Goal: Information Seeking & Learning: Learn about a topic

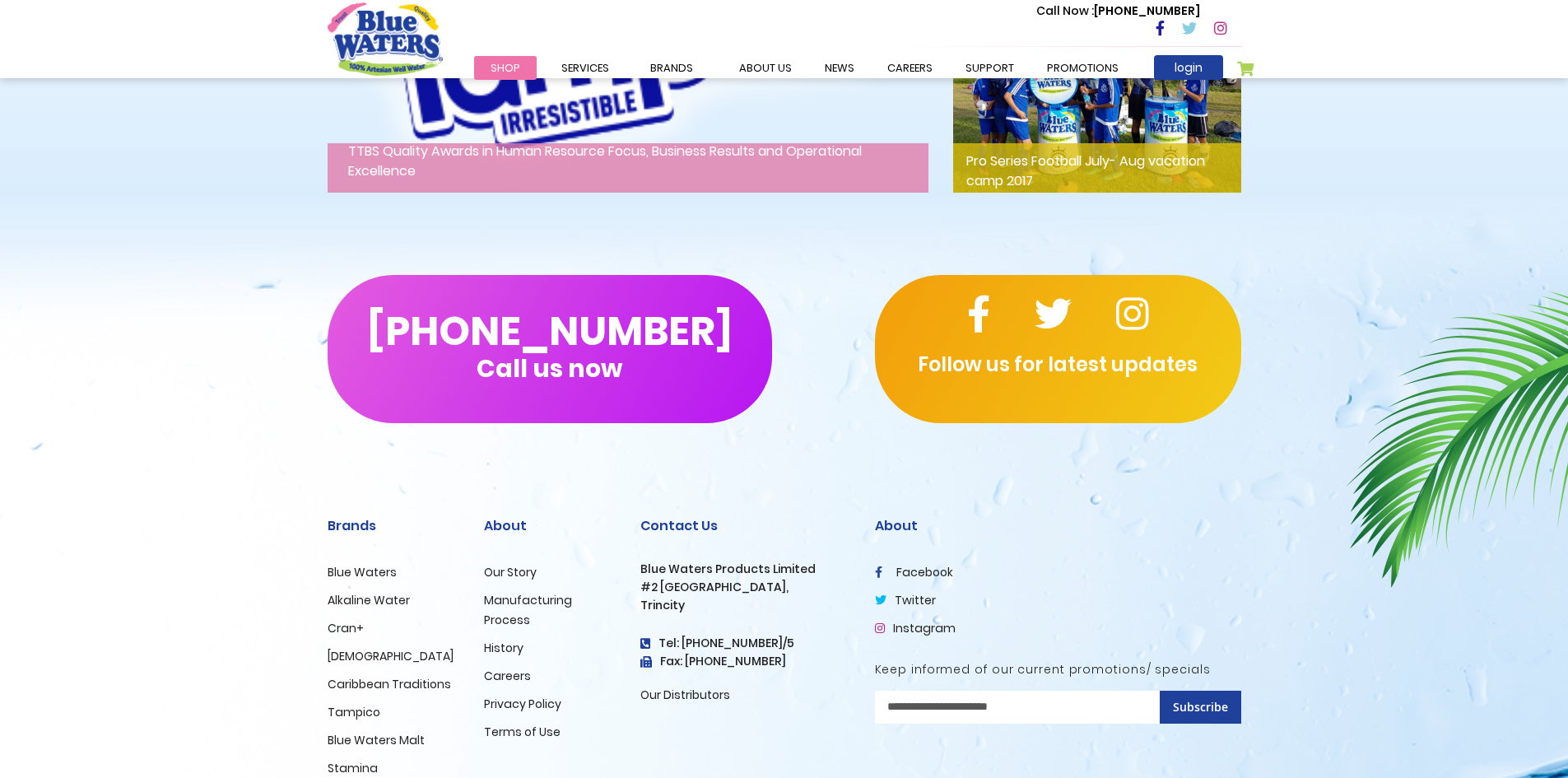
scroll to position [2656, 0]
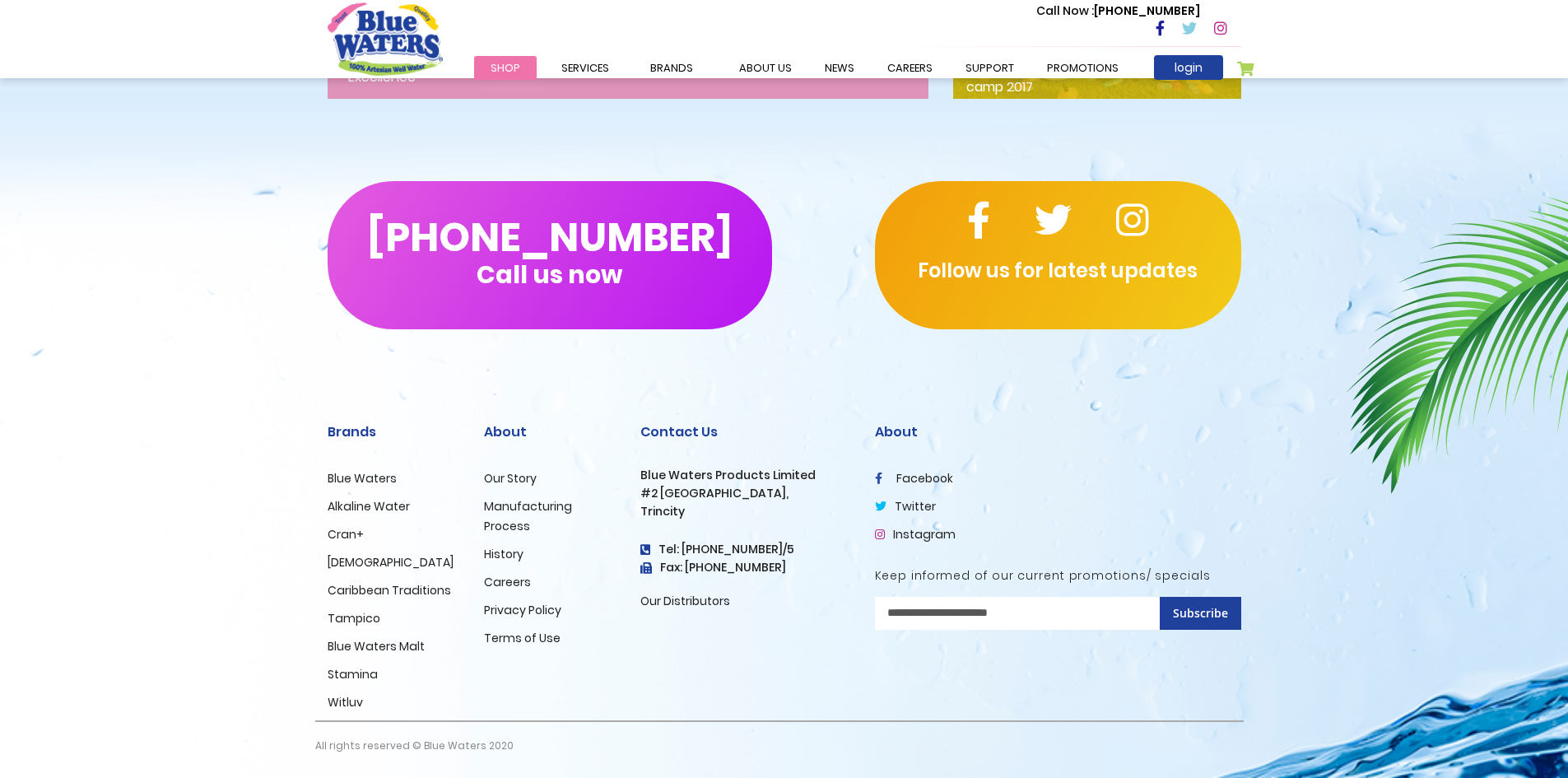
click at [336, 564] on link "[DEMOGRAPHIC_DATA]" at bounding box center [391, 561] width 126 height 17
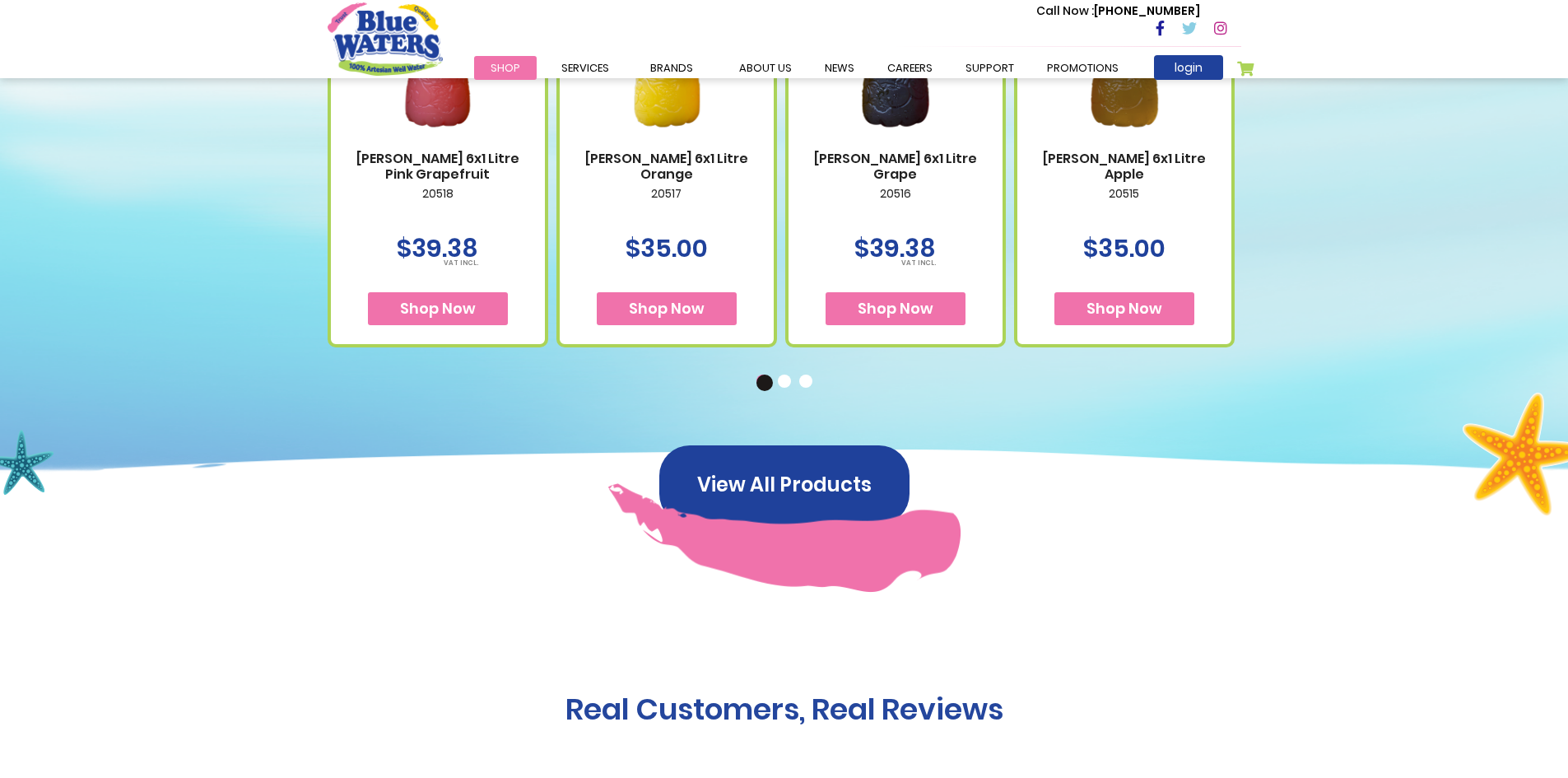
scroll to position [823, 0]
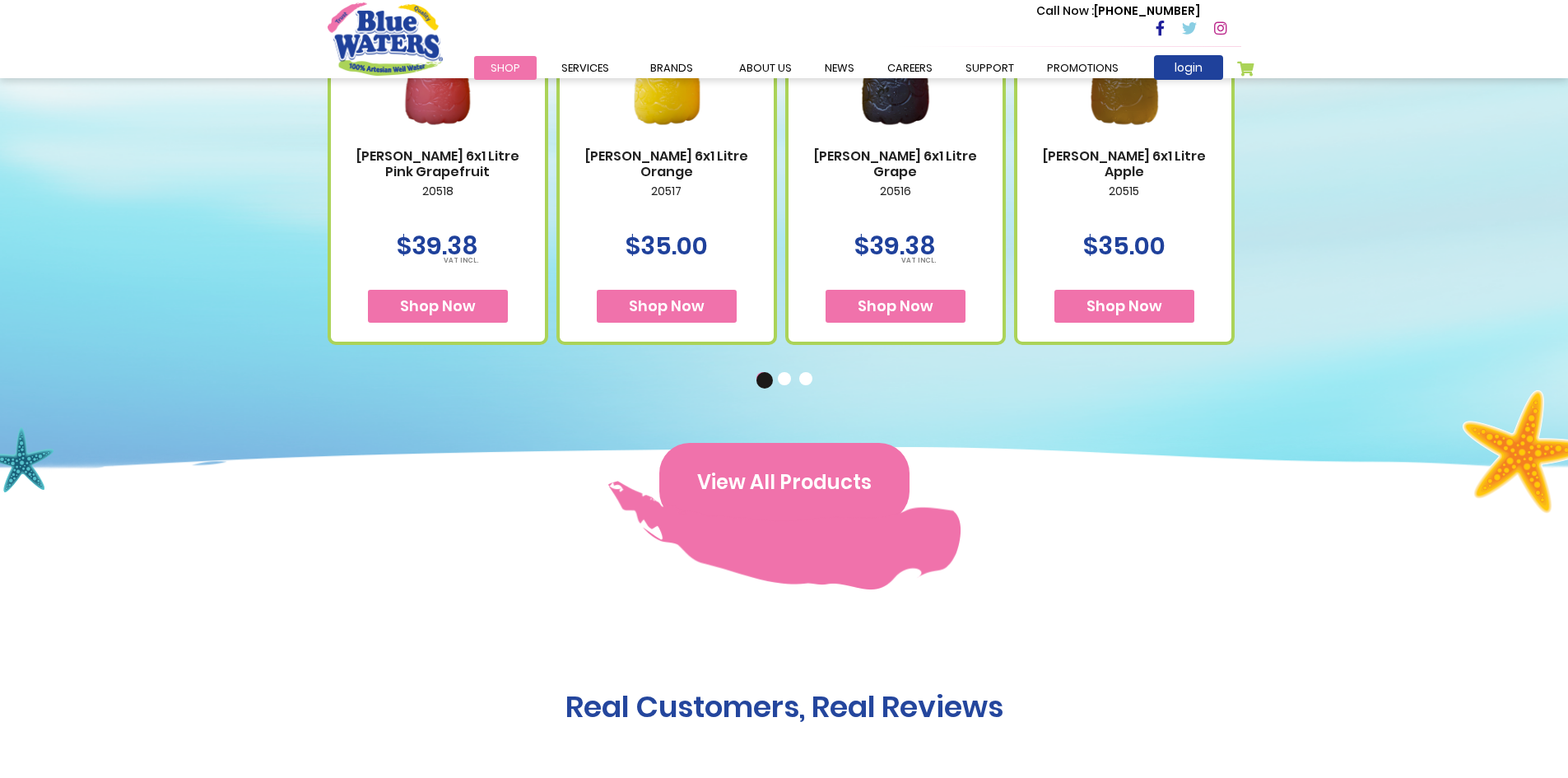
click at [794, 466] on button "View All Products" at bounding box center [784, 482] width 250 height 79
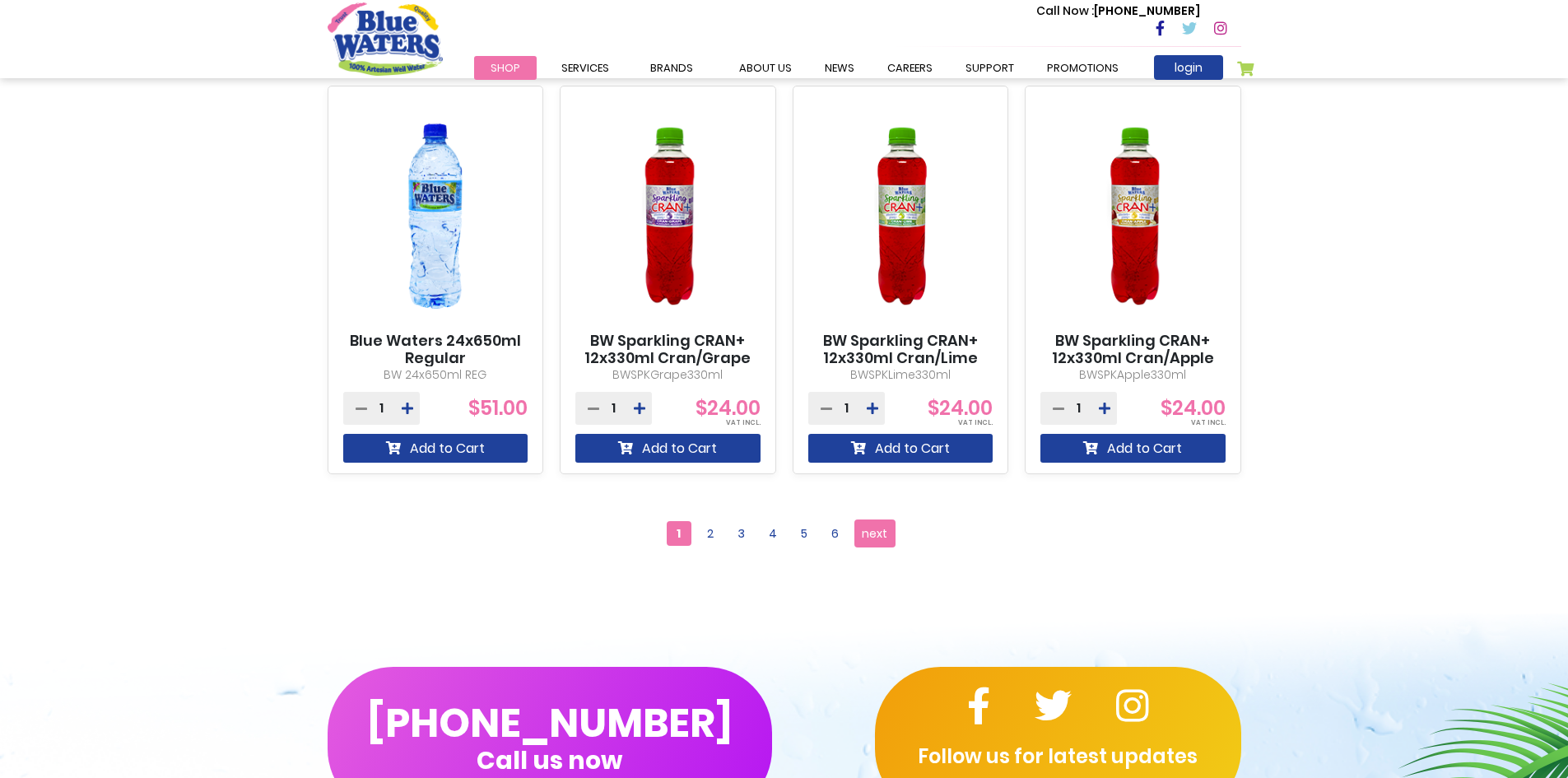
scroll to position [1646, 0]
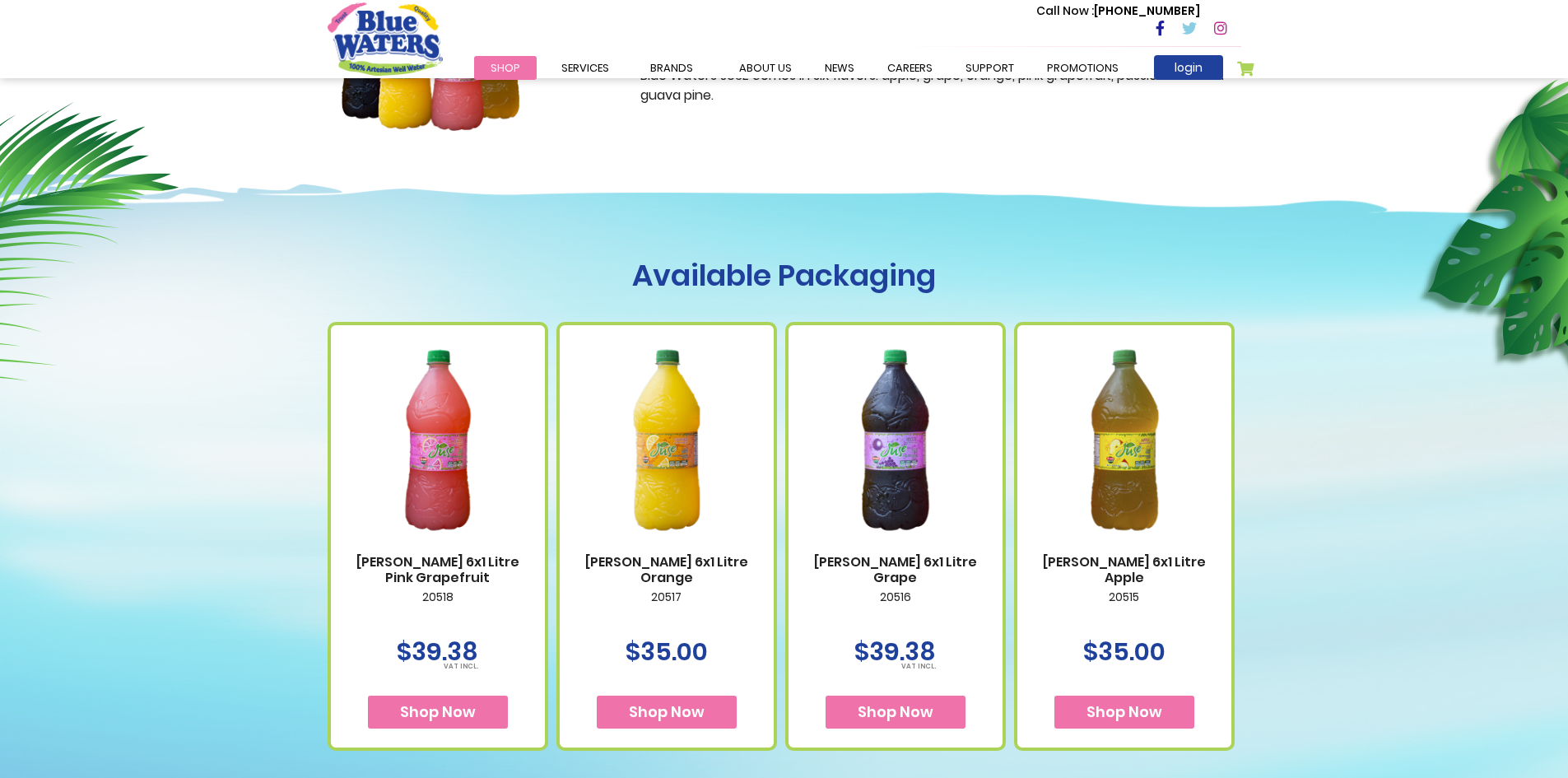
scroll to position [412, 0]
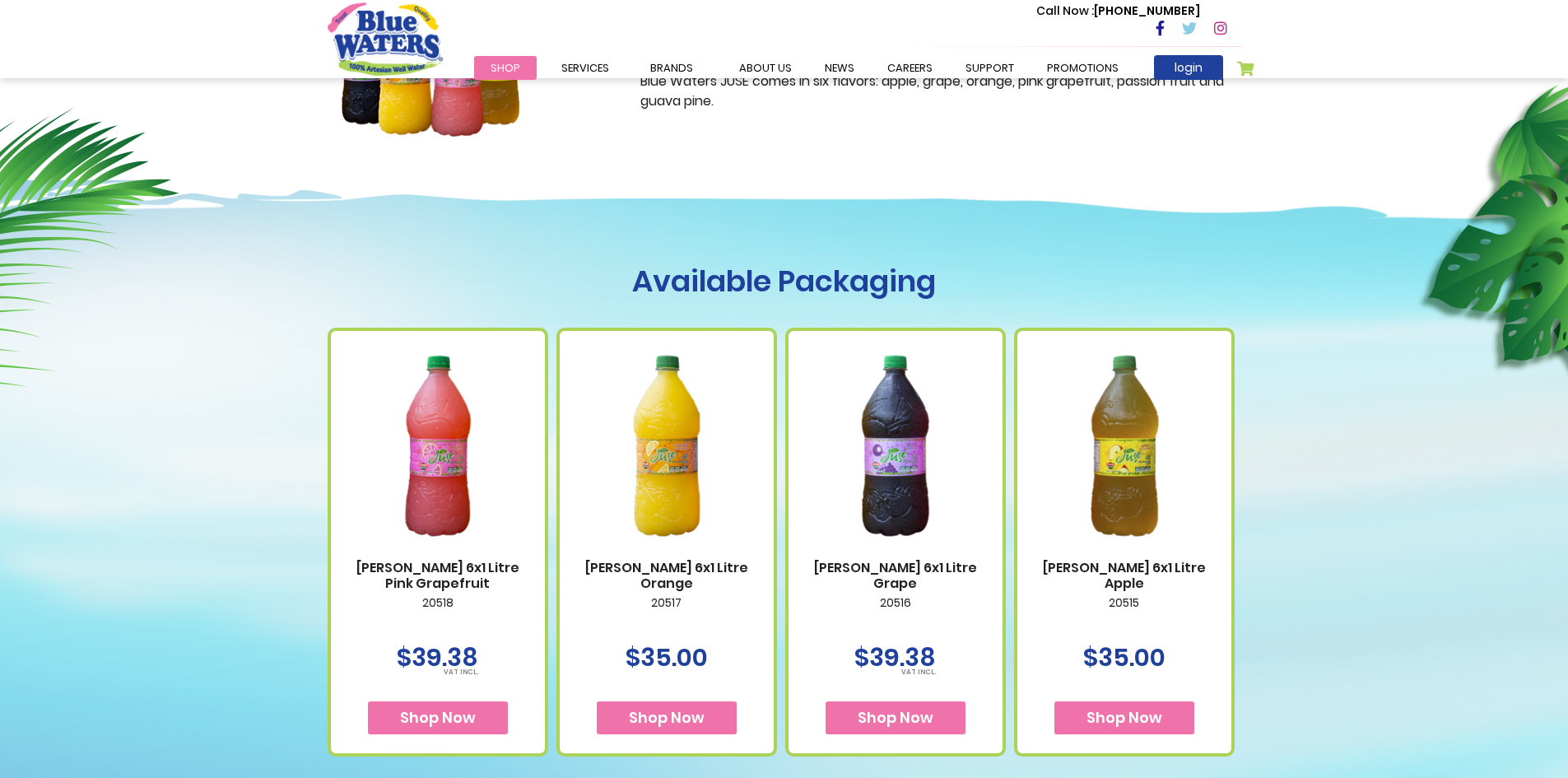
click at [1391, 436] on div "Available Packaging BW Juse 6x1 Litre Pink Grapefruit 20518 $39.38 Shop Now" at bounding box center [784, 524] width 1568 height 776
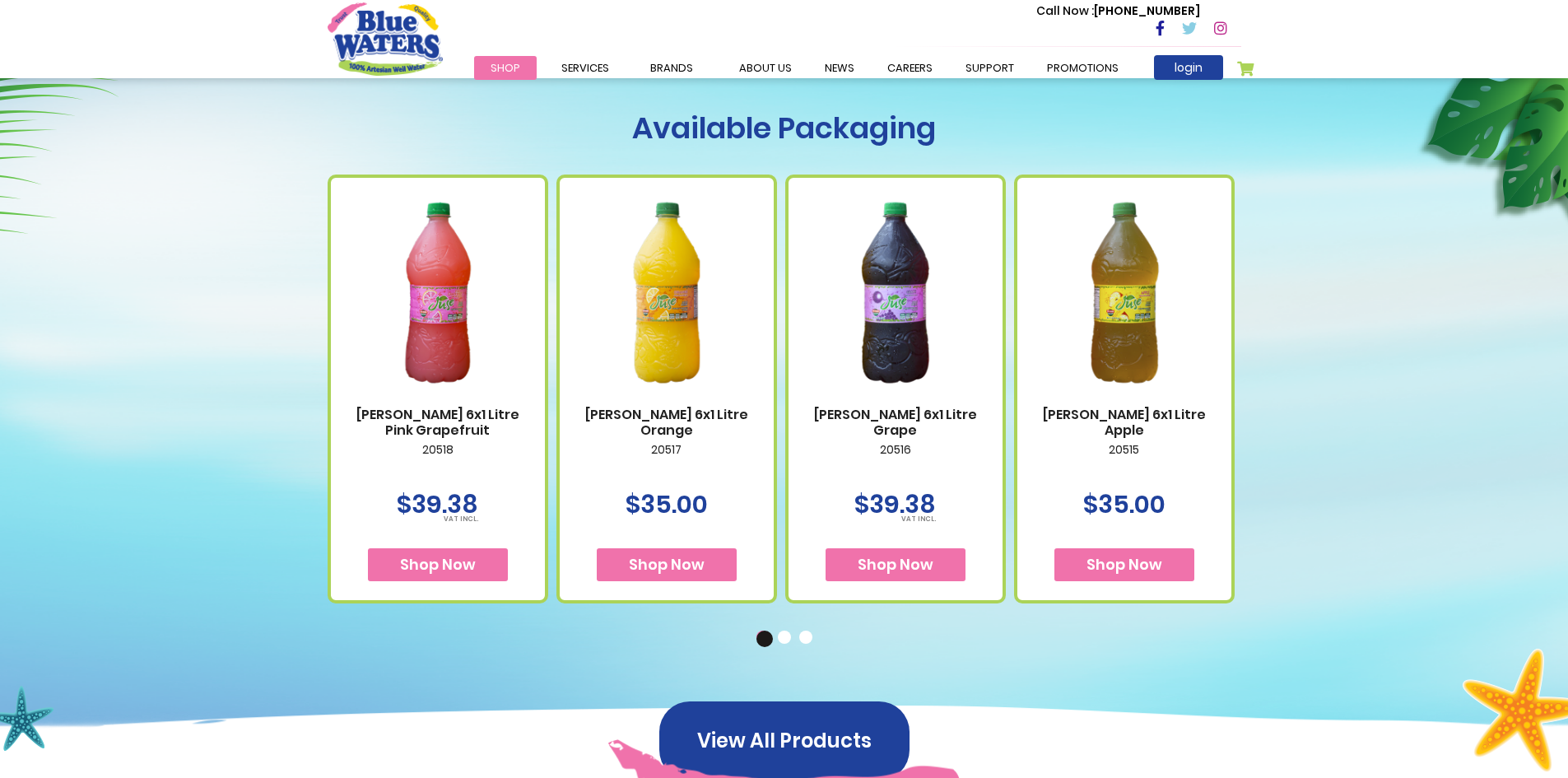
scroll to position [576, 0]
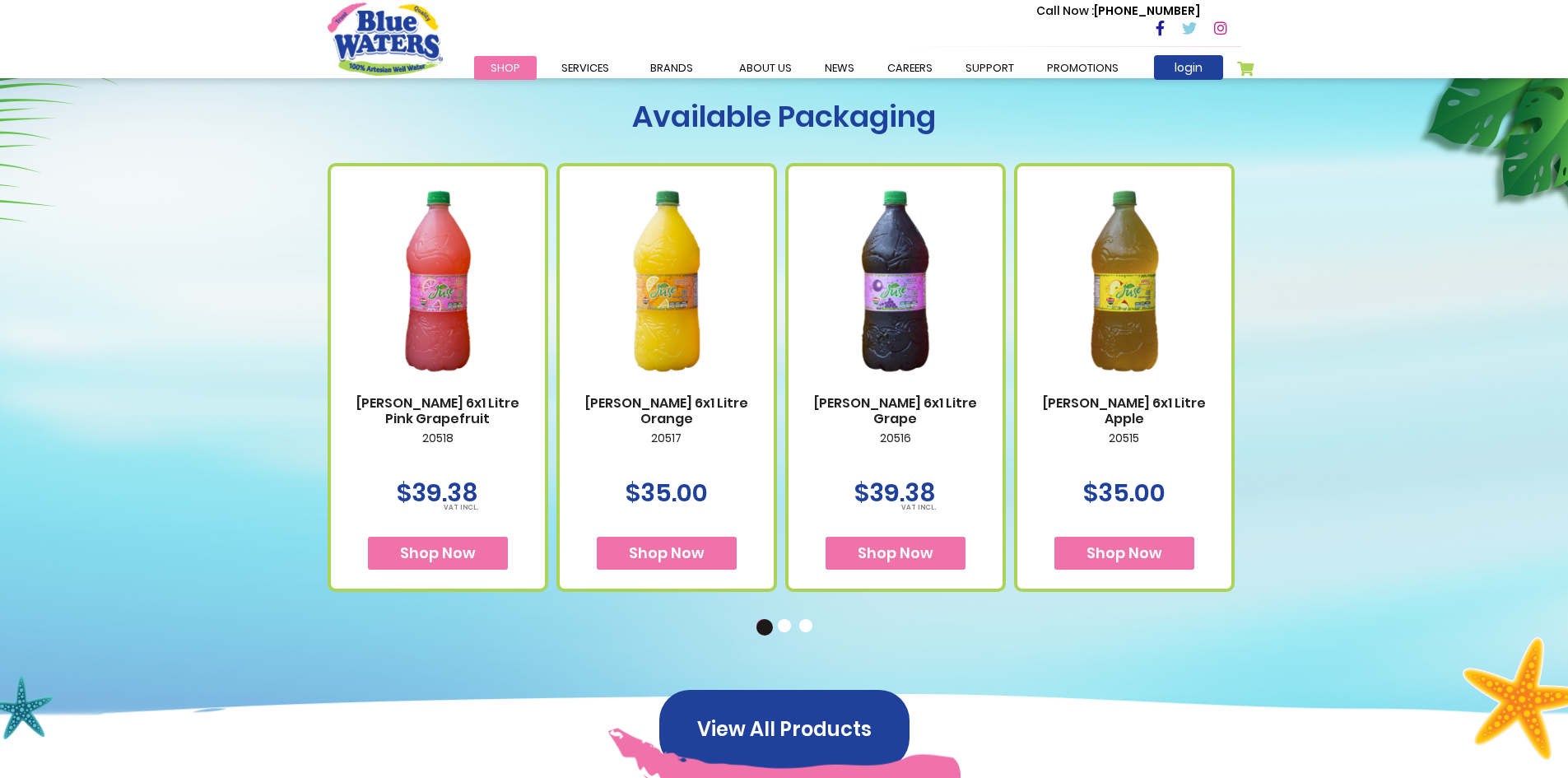
click at [782, 629] on button "2" at bounding box center [786, 627] width 17 height 17
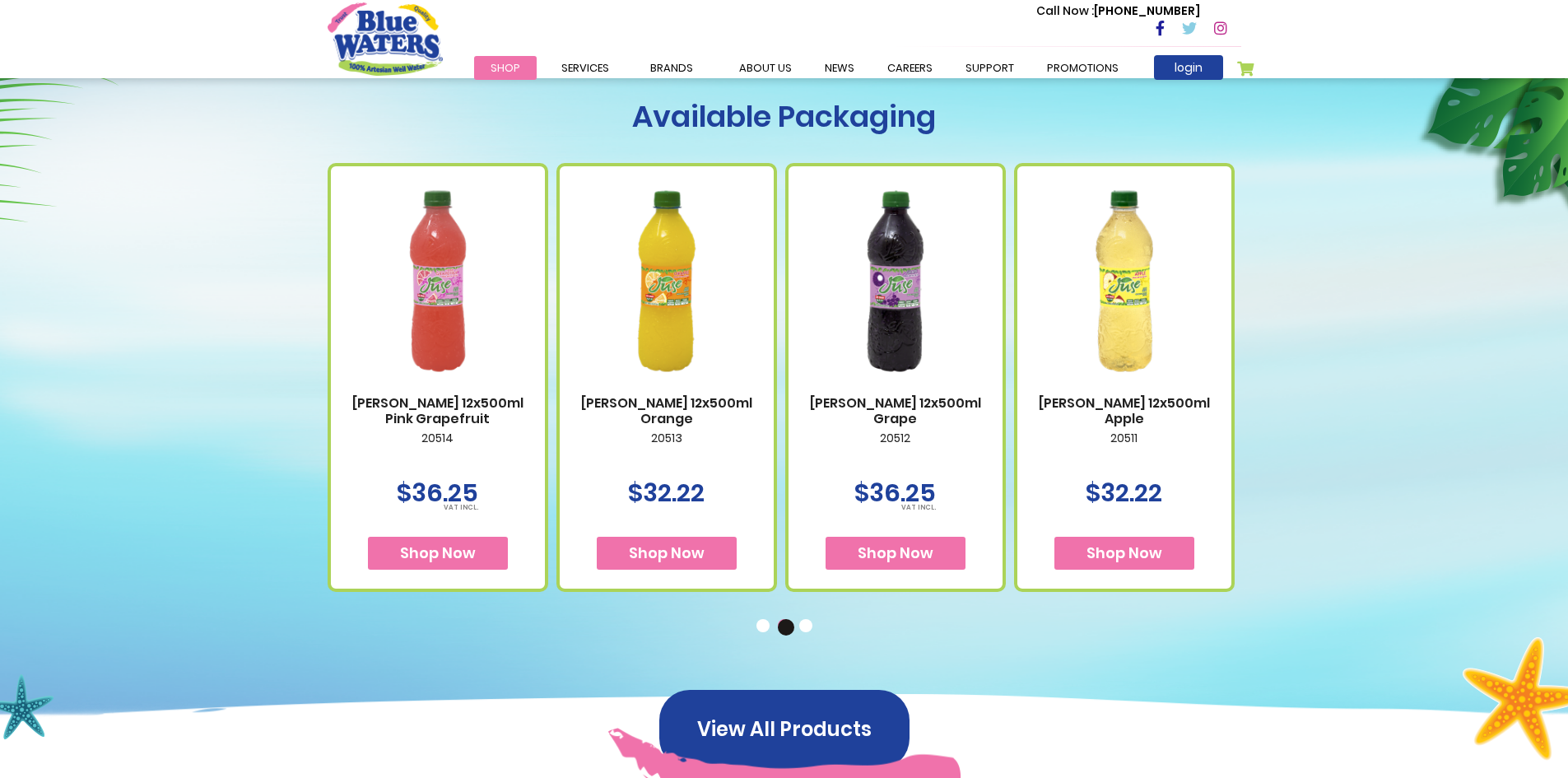
click at [808, 627] on button "3" at bounding box center [807, 627] width 17 height 17
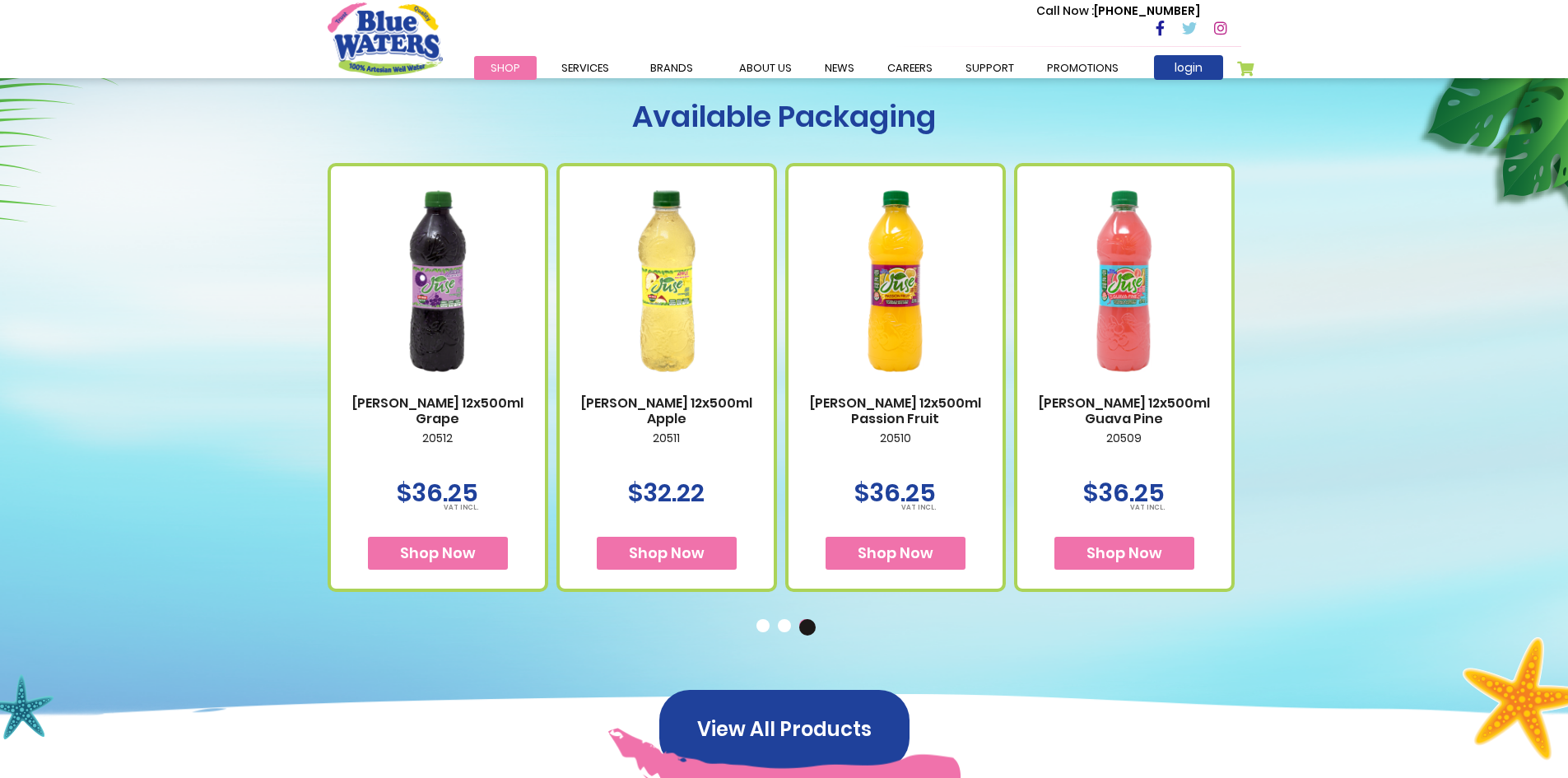
click at [770, 627] on button "1" at bounding box center [764, 627] width 17 height 17
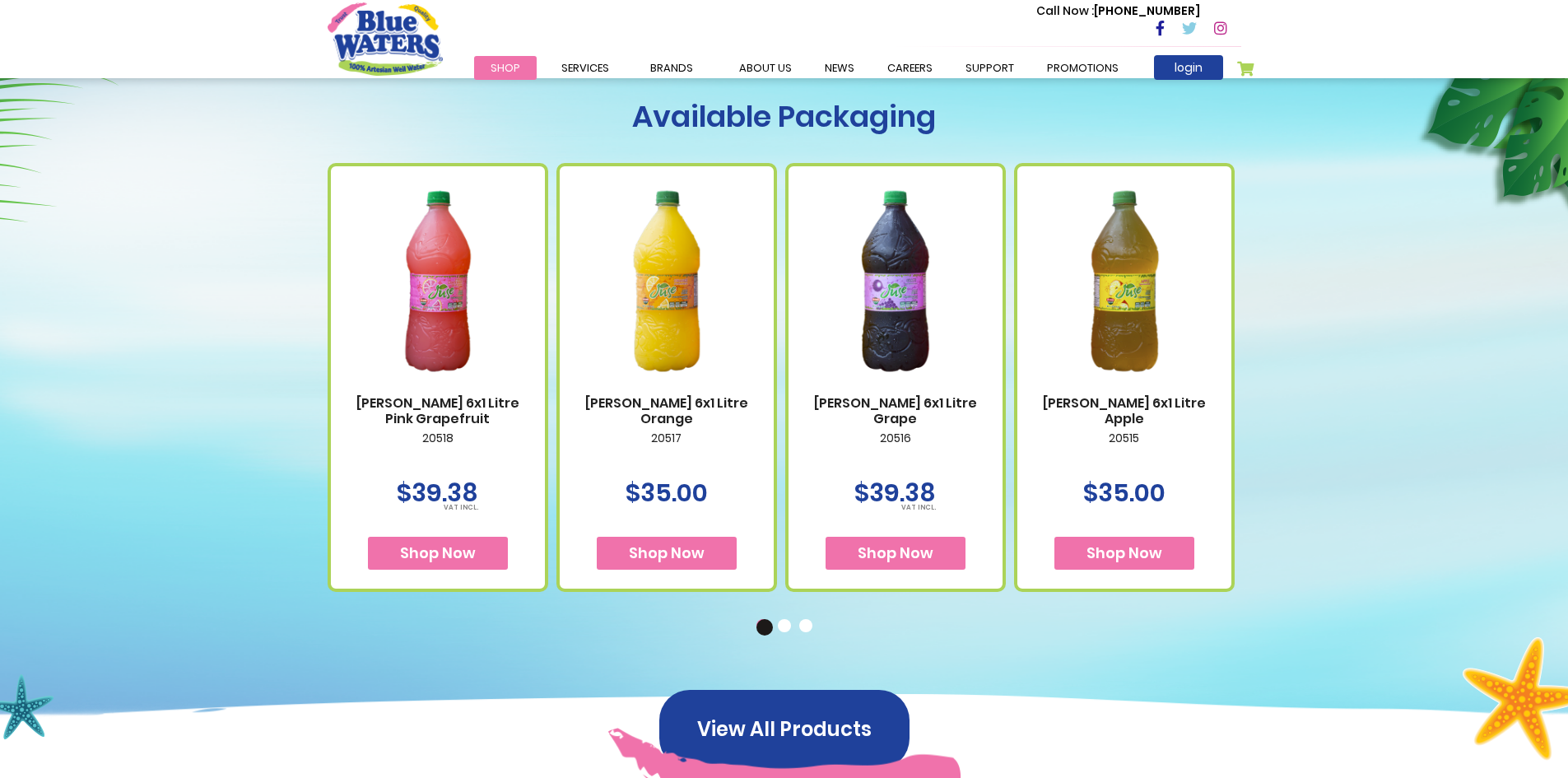
click at [788, 627] on button "2" at bounding box center [786, 627] width 17 height 17
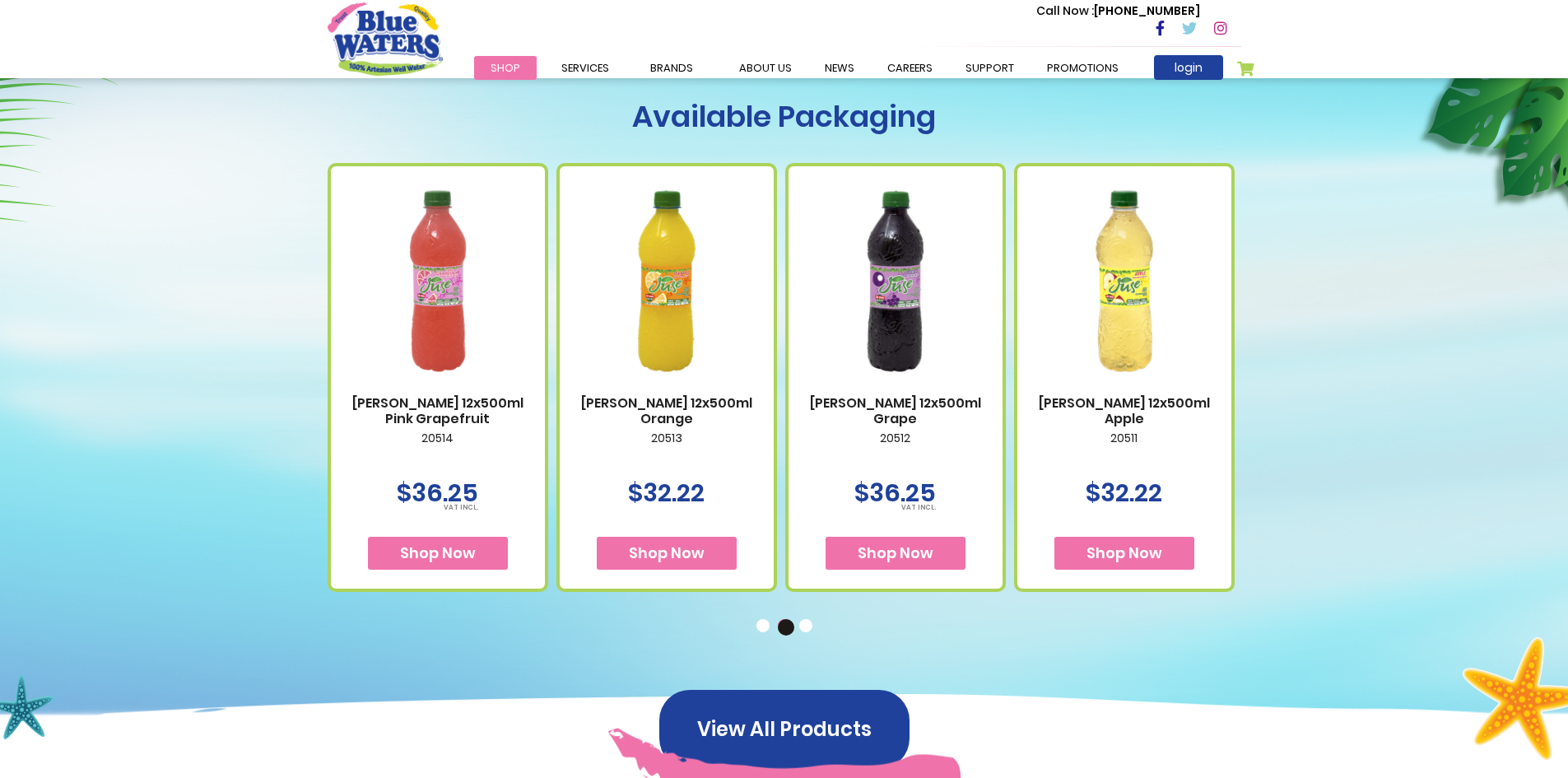
click at [805, 624] on button "3" at bounding box center [807, 627] width 17 height 17
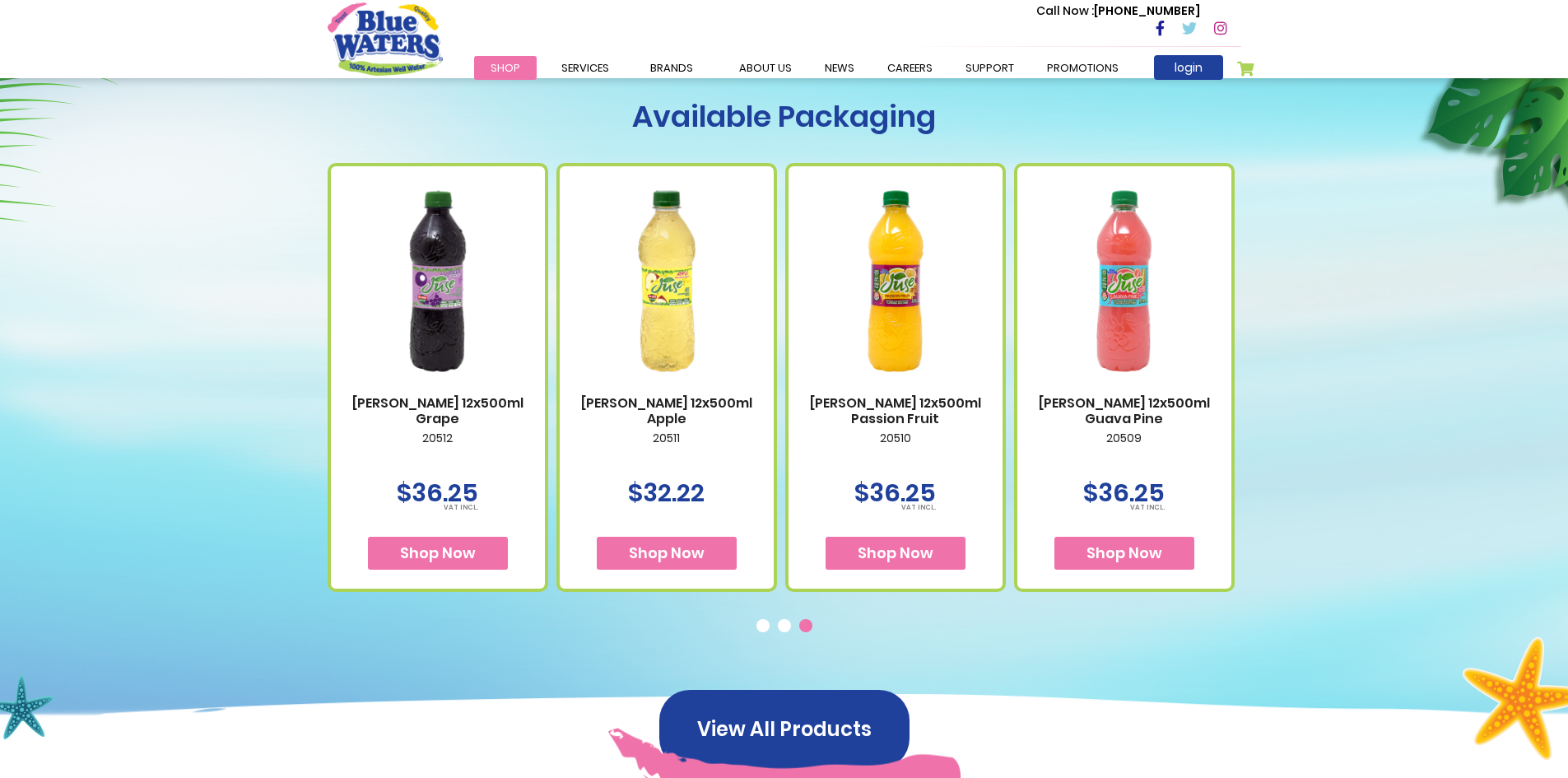
click at [805, 624] on button "3" at bounding box center [807, 627] width 17 height 17
click at [750, 66] on link "about us" at bounding box center [765, 67] width 86 height 23
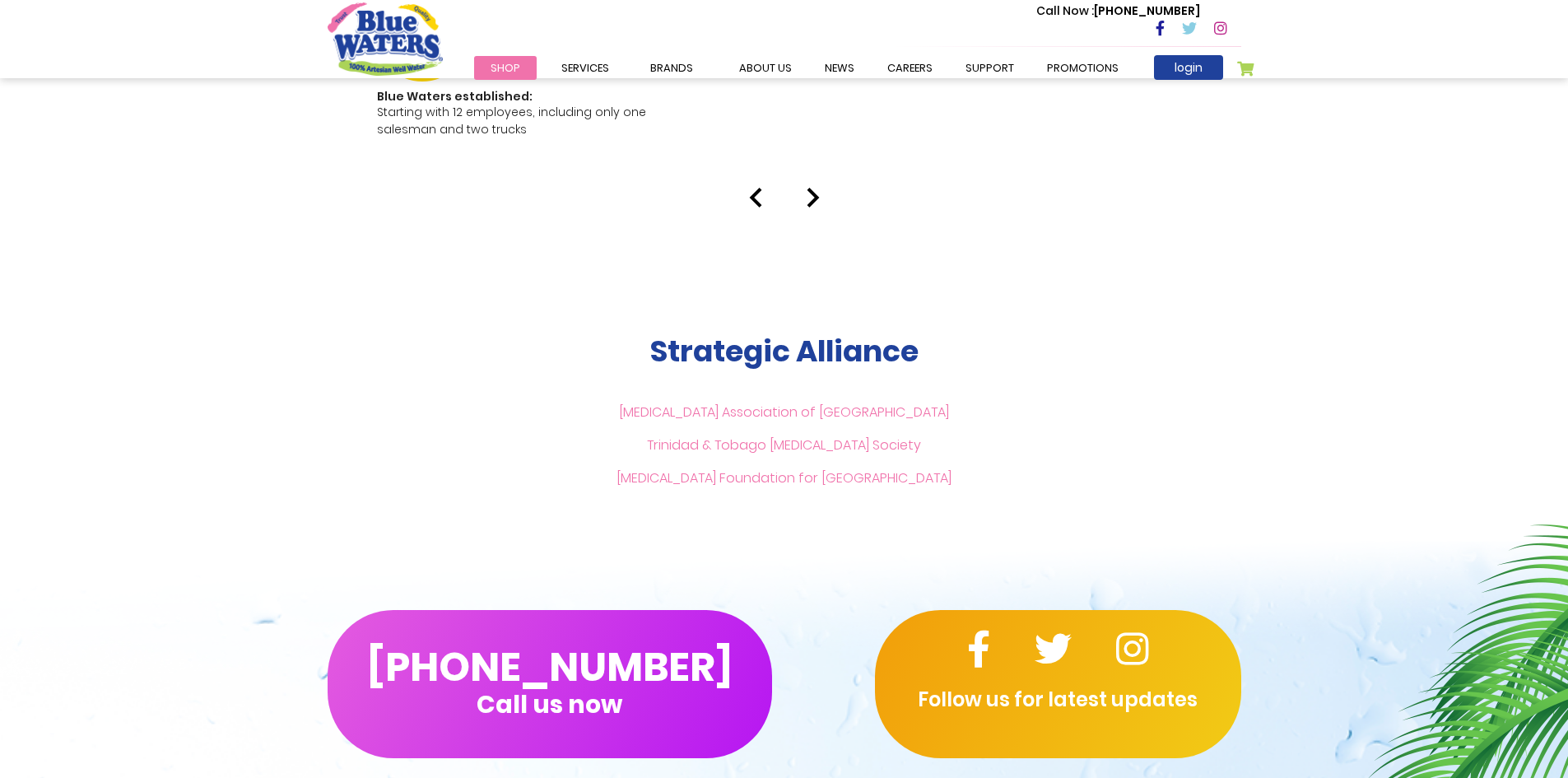
scroll to position [3126, 0]
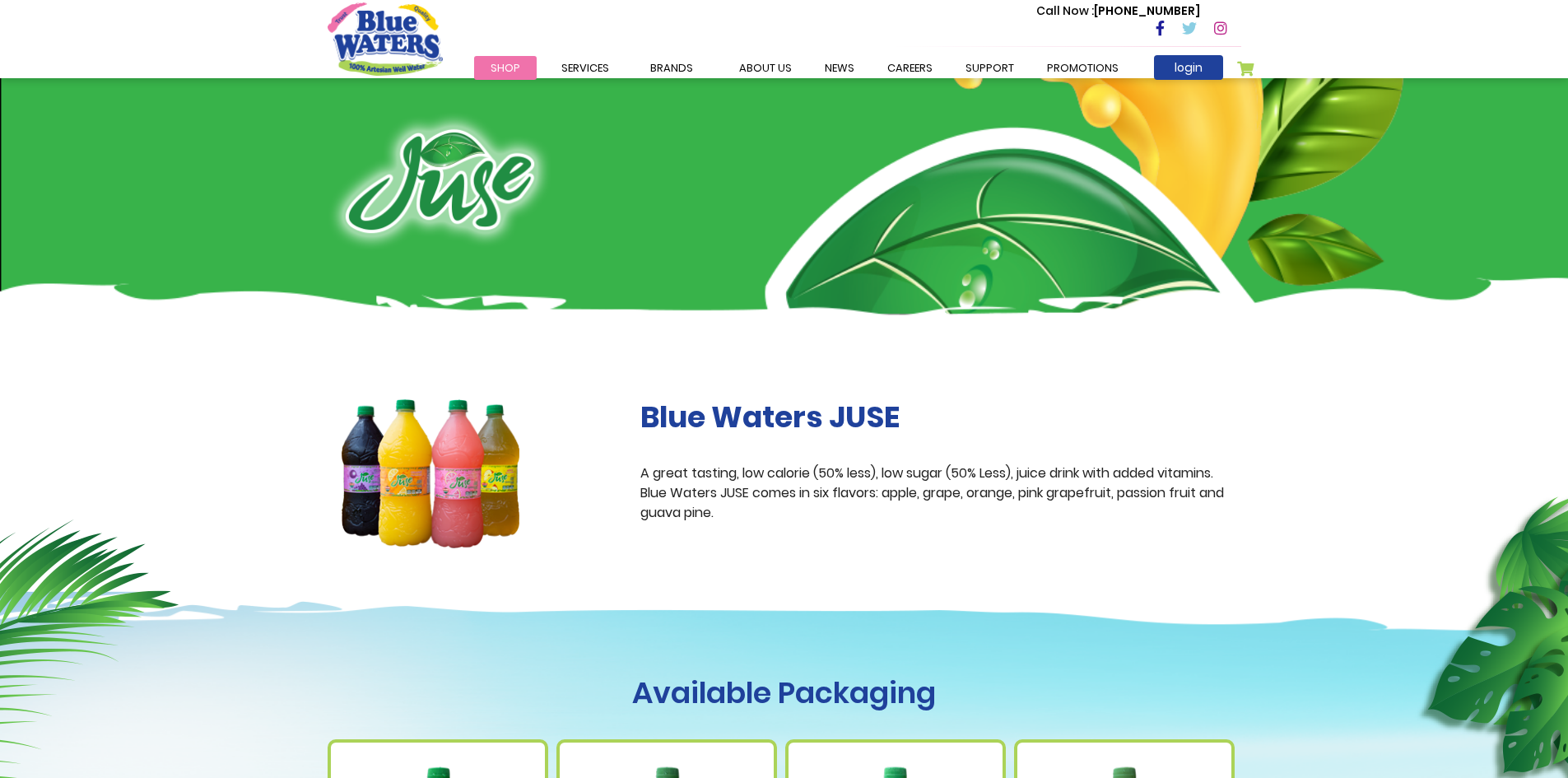
scroll to position [576, 0]
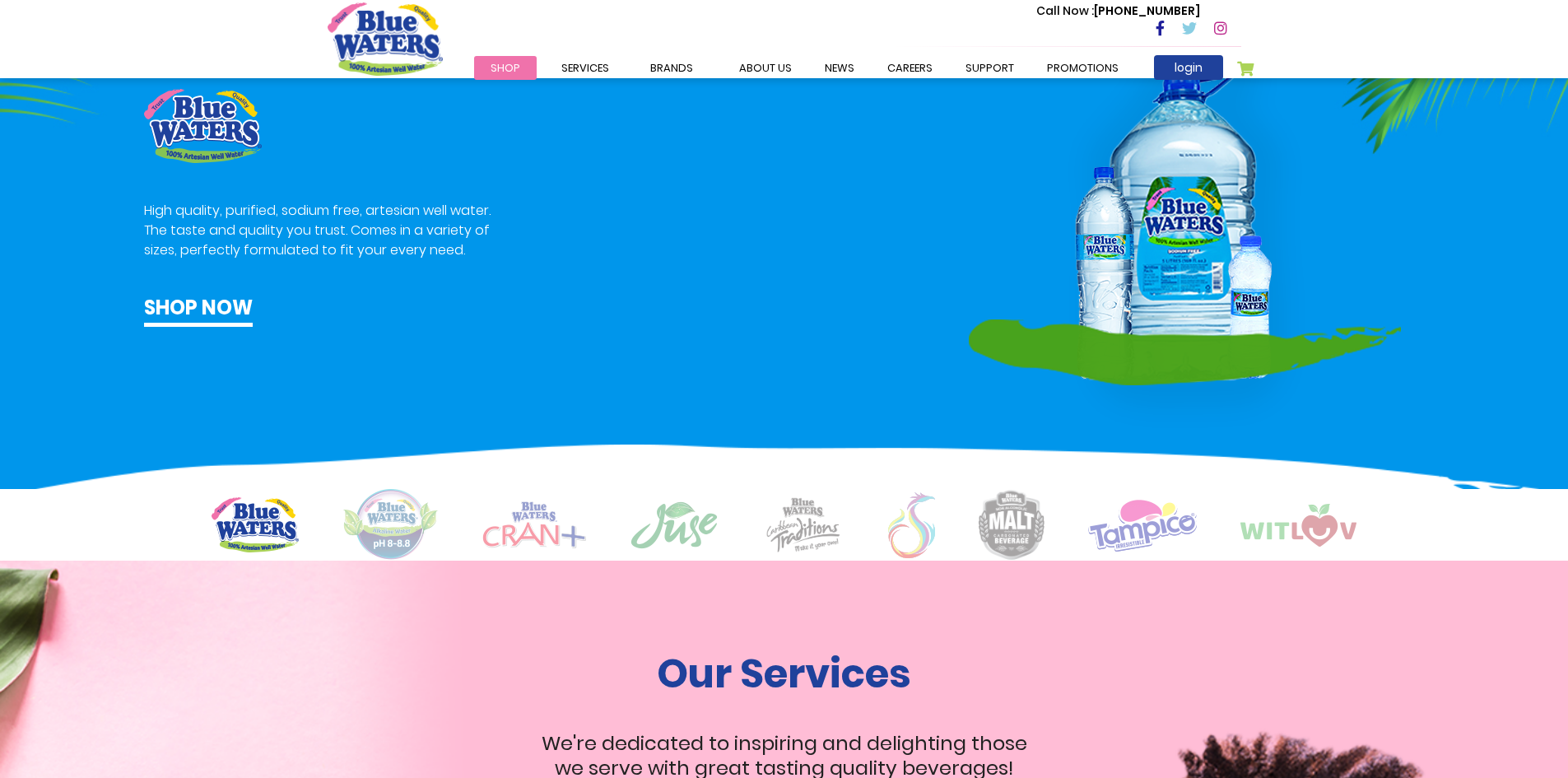
scroll to position [846, 0]
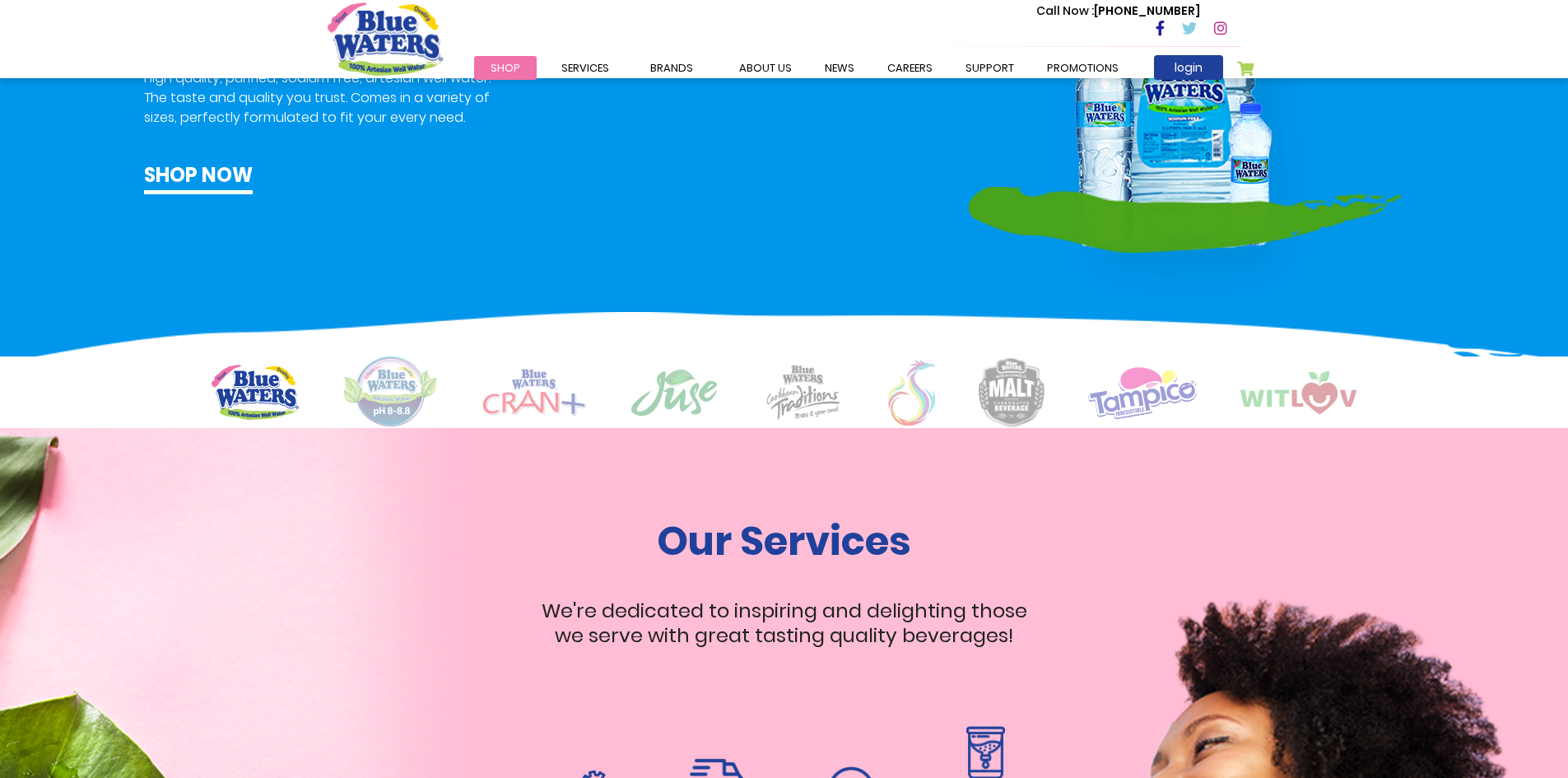
scroll to position [1152, 0]
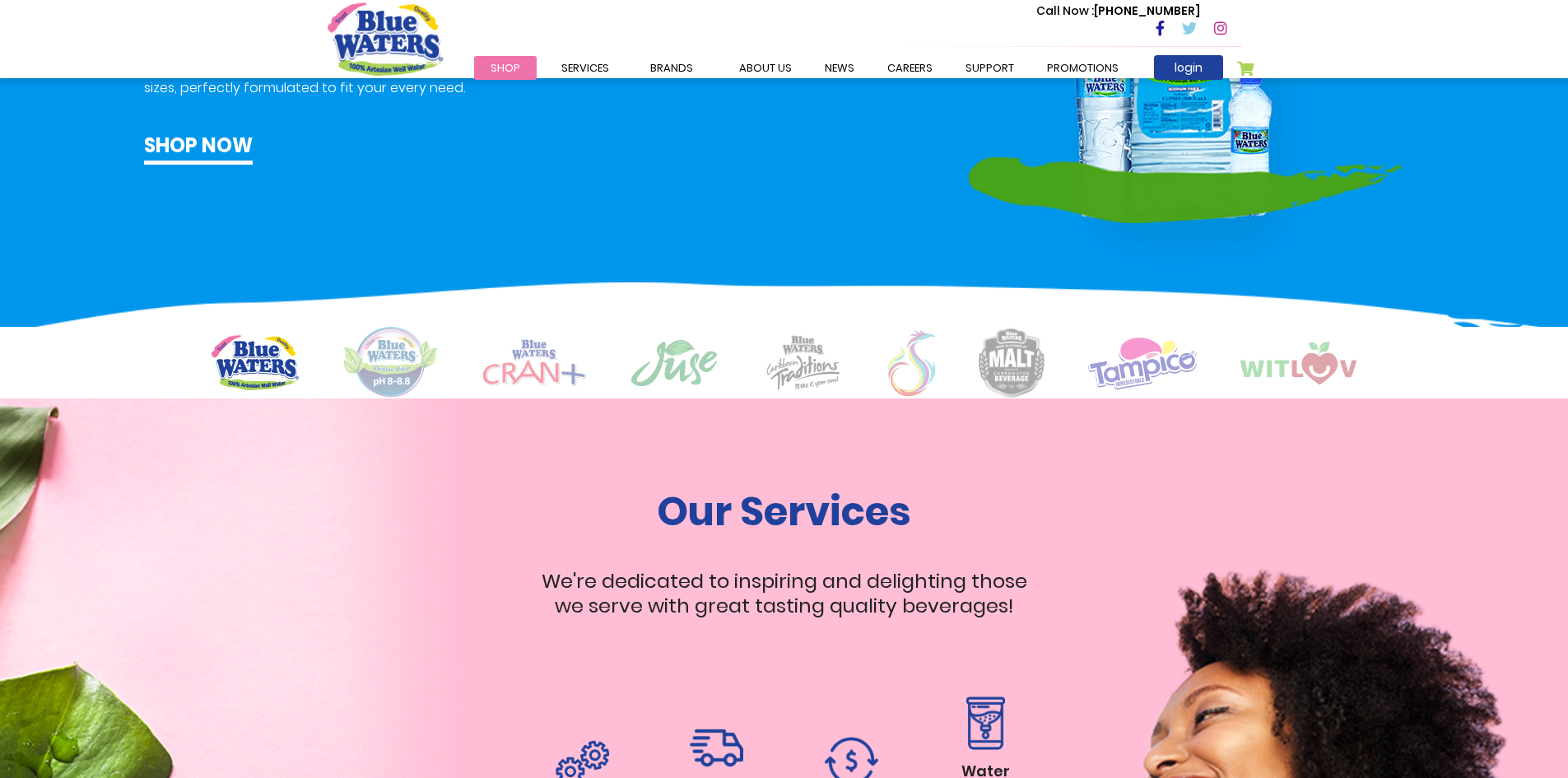
click at [660, 354] on img at bounding box center [674, 362] width 89 height 50
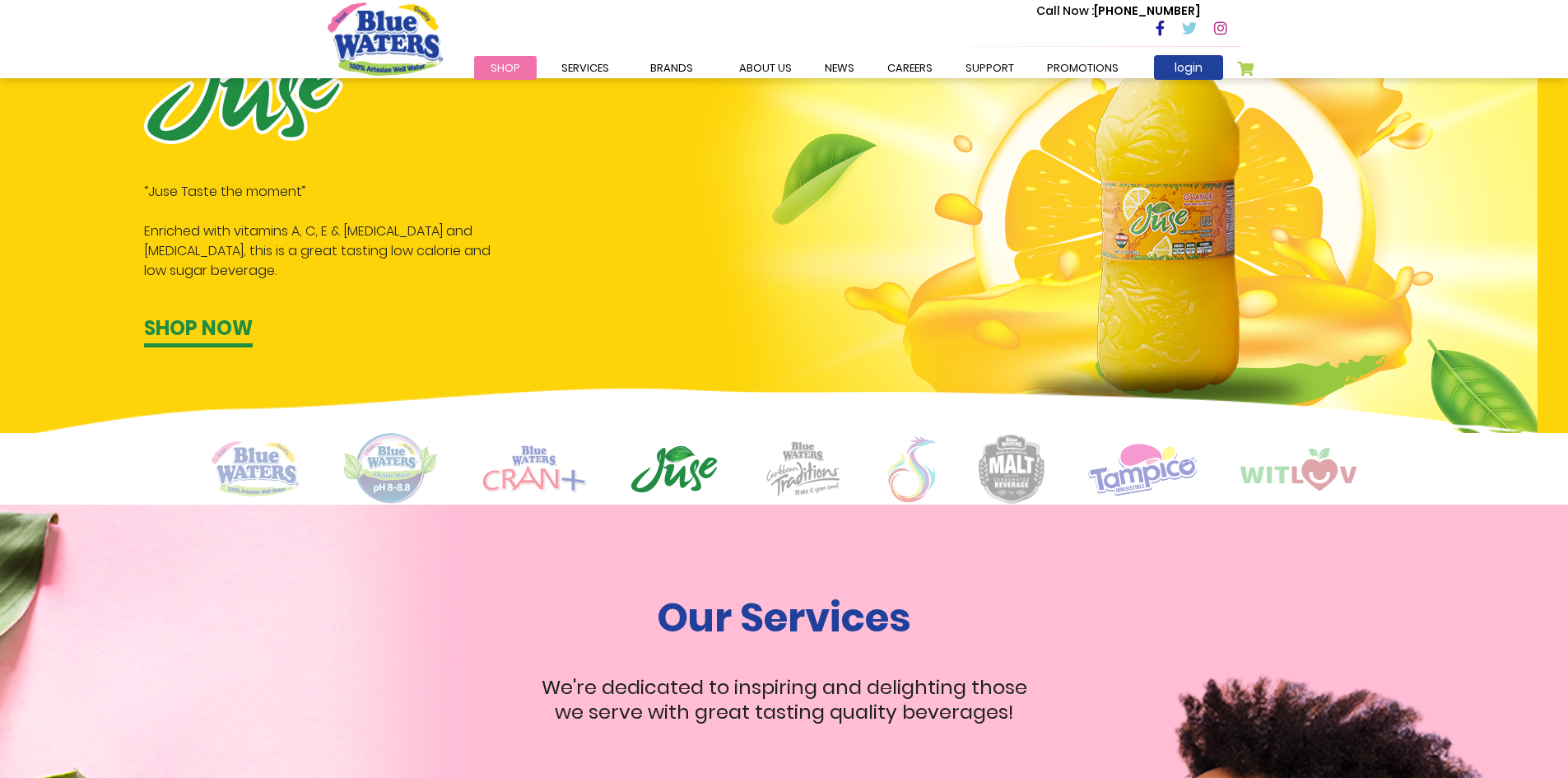
scroll to position [1070, 0]
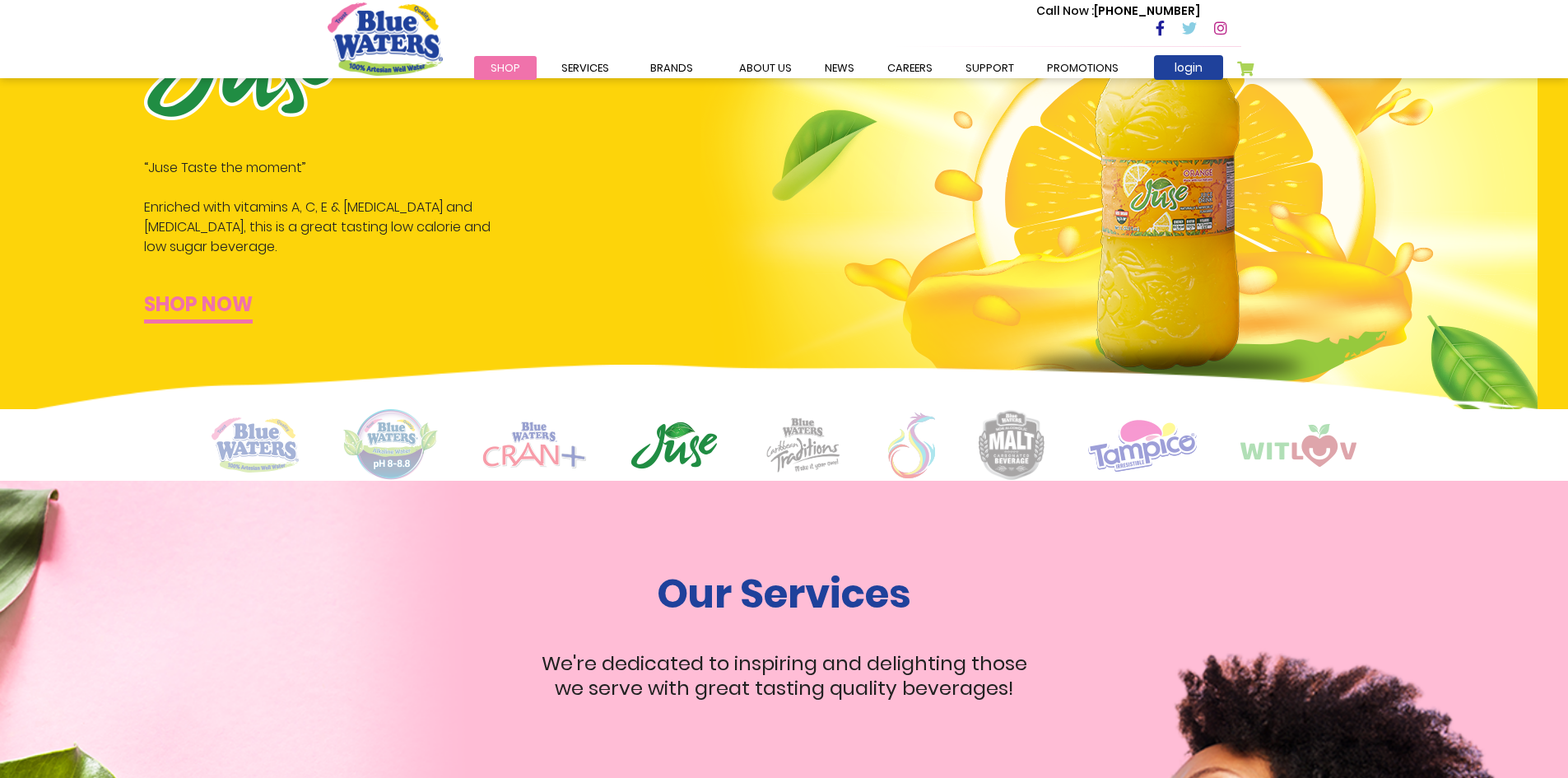
click at [203, 304] on link "Shop now" at bounding box center [198, 307] width 108 height 34
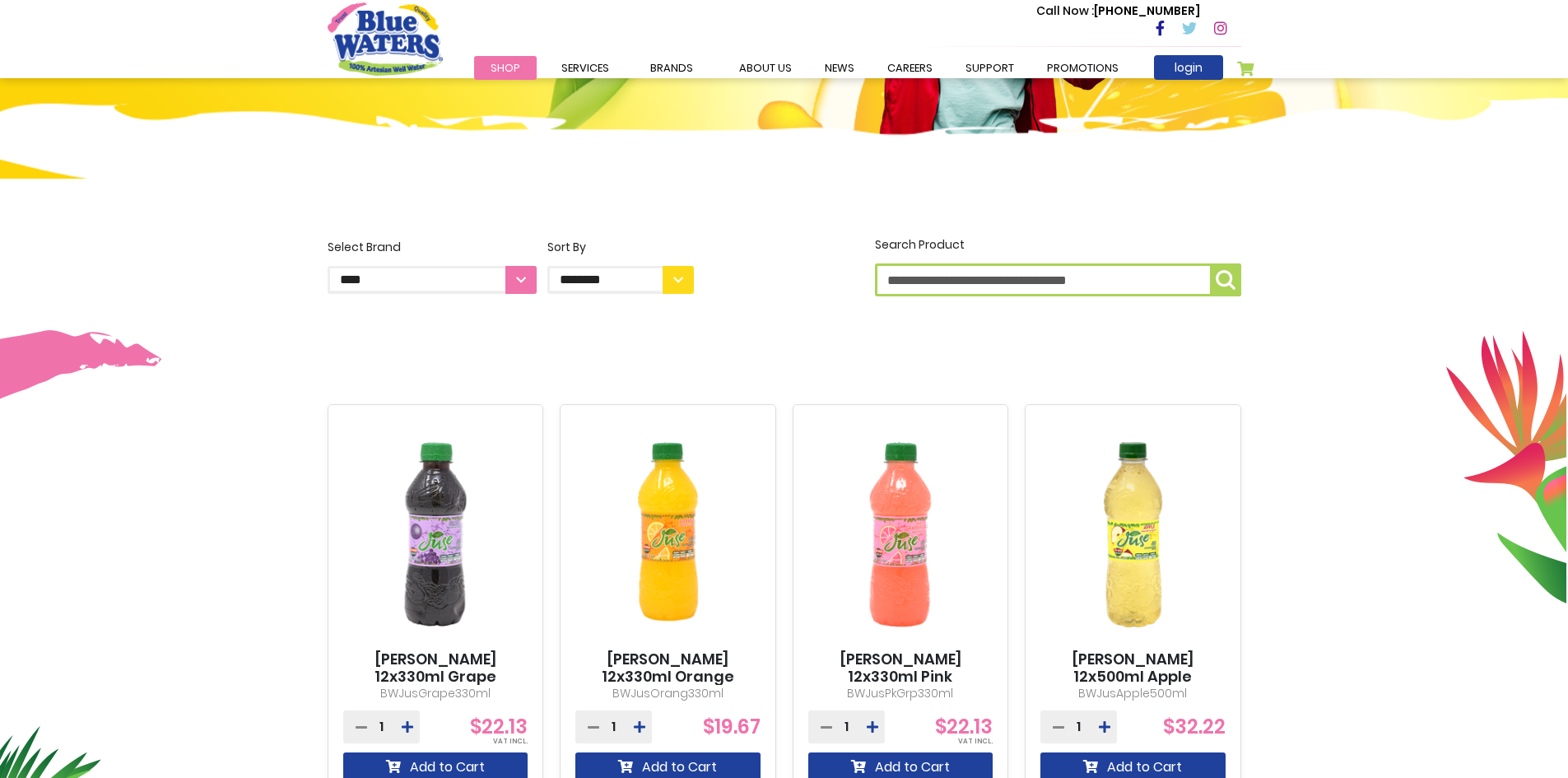
scroll to position [329, 0]
